Goal: Find specific page/section: Find specific page/section

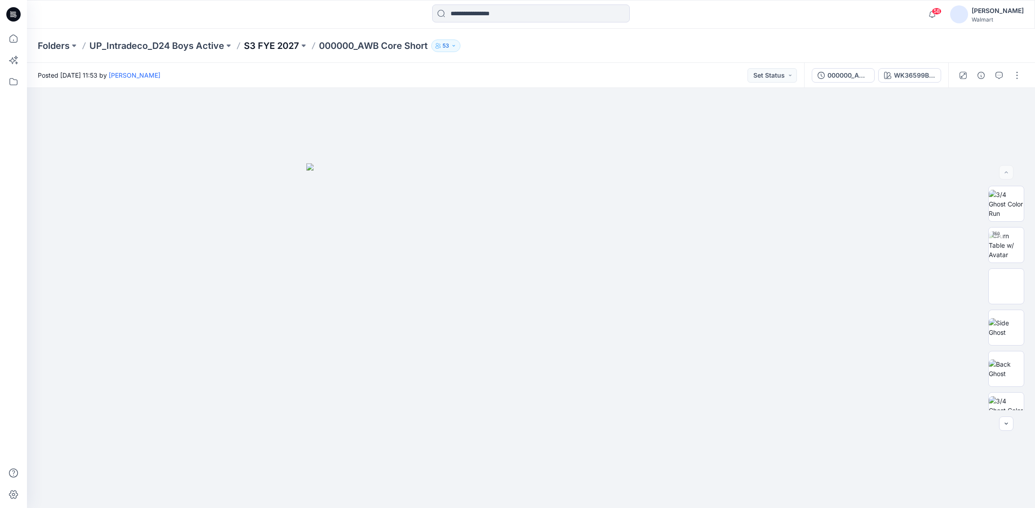
click at [282, 46] on p "S3 FYE 2027" at bounding box center [271, 46] width 55 height 13
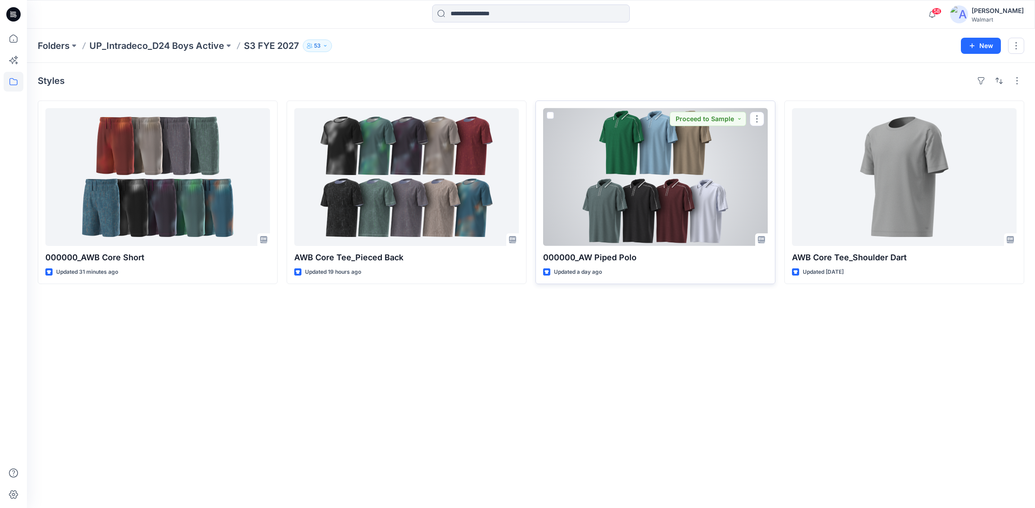
click at [665, 186] on div at bounding box center [655, 177] width 225 height 138
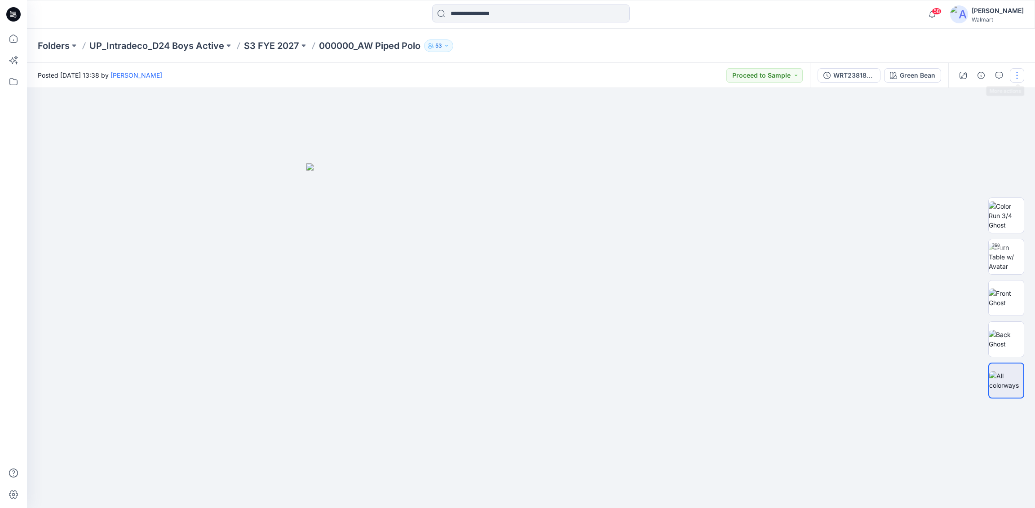
click at [1015, 74] on button "button" at bounding box center [1016, 75] width 14 height 14
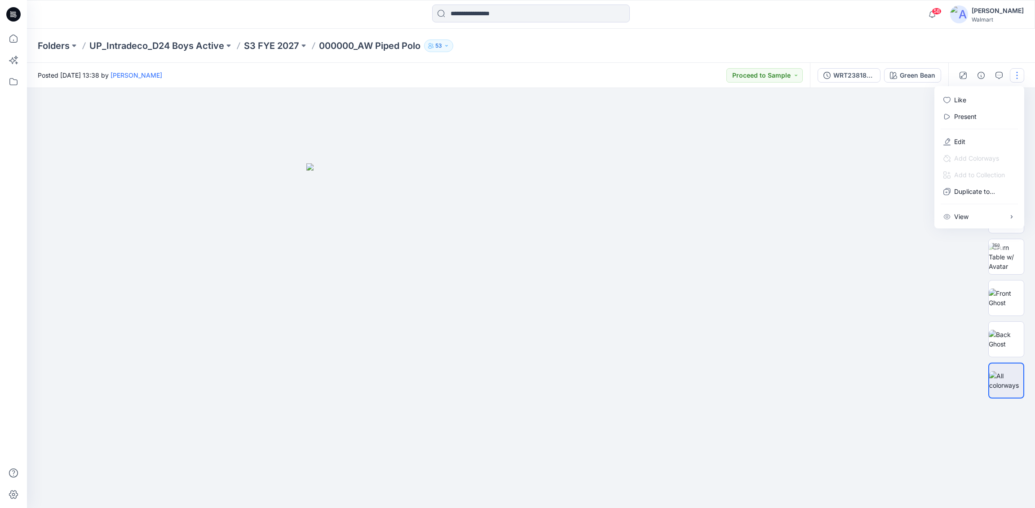
drag, startPoint x: 1002, startPoint y: 44, endPoint x: 998, endPoint y: 60, distance: 15.9
click at [1001, 46] on div "Folders UP_Intradeco_D24 Boys Active S3 FYE 2027 000000_AW Piped Polo 53" at bounding box center [531, 46] width 1008 height 34
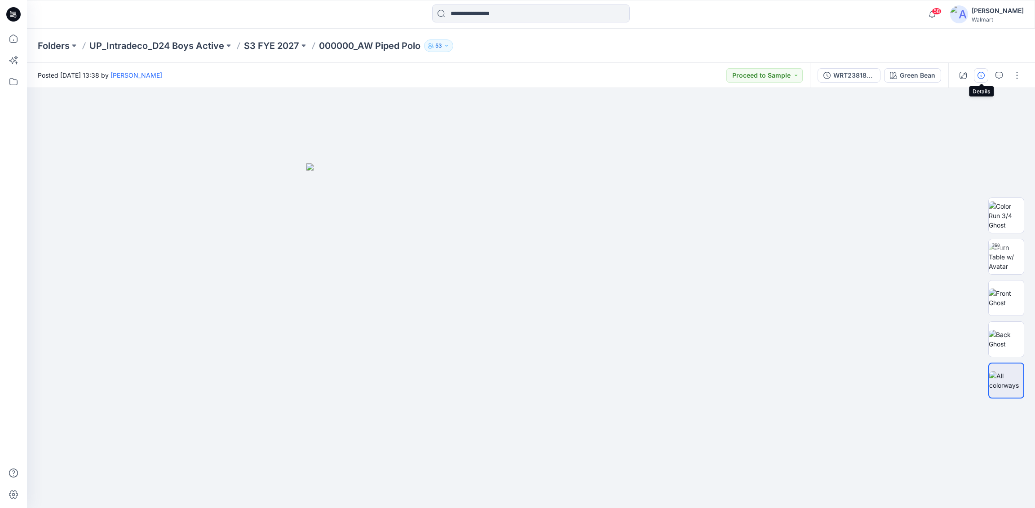
click at [980, 75] on icon "button" at bounding box center [980, 75] width 7 height 7
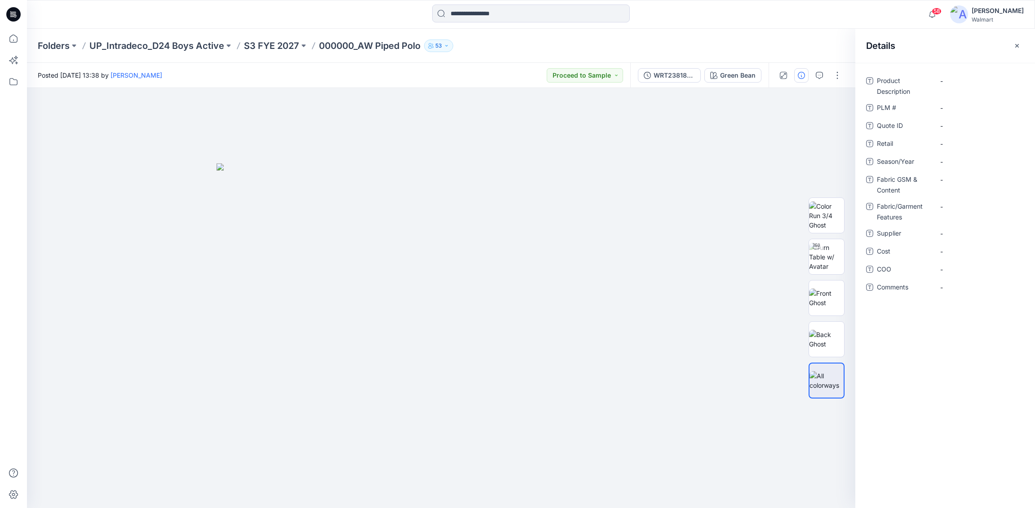
drag, startPoint x: 1016, startPoint y: 46, endPoint x: 1008, endPoint y: 52, distance: 9.6
click at [1016, 47] on icon "button" at bounding box center [1016, 45] width 7 height 7
